Goal: Navigation & Orientation: Understand site structure

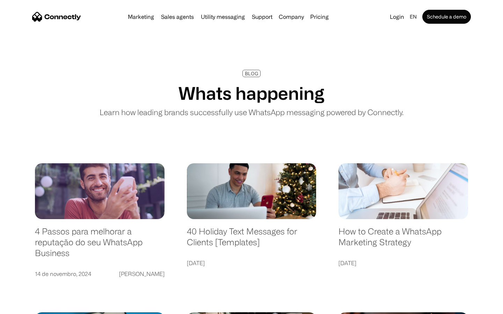
scroll to position [1341, 0]
